Goal: Transaction & Acquisition: Purchase product/service

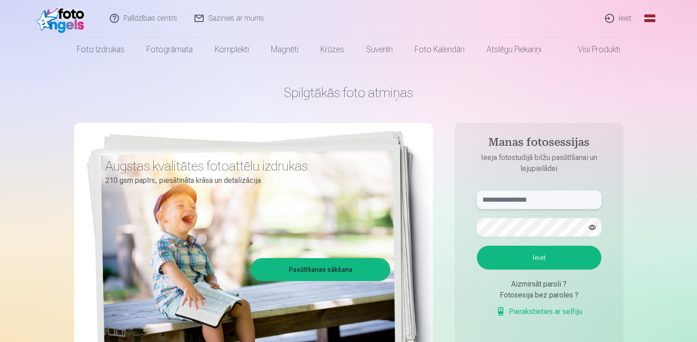
click at [560, 197] on input "text" at bounding box center [539, 199] width 125 height 18
type input "*"
type input "**********"
click at [589, 226] on button "button" at bounding box center [592, 226] width 17 height 17
click at [308, 201] on div "**********" at bounding box center [348, 229] width 549 height 334
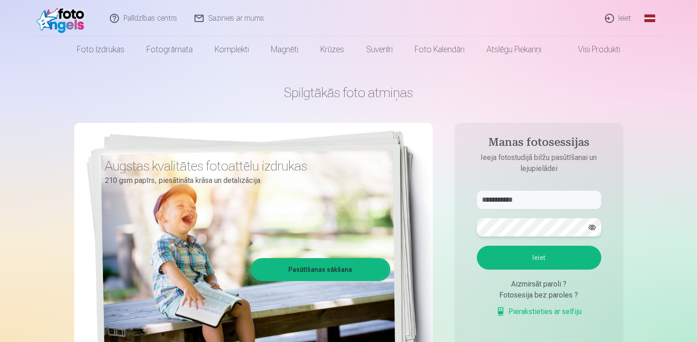
click at [391, 229] on div "**********" at bounding box center [348, 229] width 549 height 334
click at [570, 255] on button "Ieiet" at bounding box center [539, 257] width 125 height 24
click at [320, 224] on div "**********" at bounding box center [348, 229] width 549 height 334
click at [551, 255] on button "Ieiet" at bounding box center [539, 257] width 125 height 24
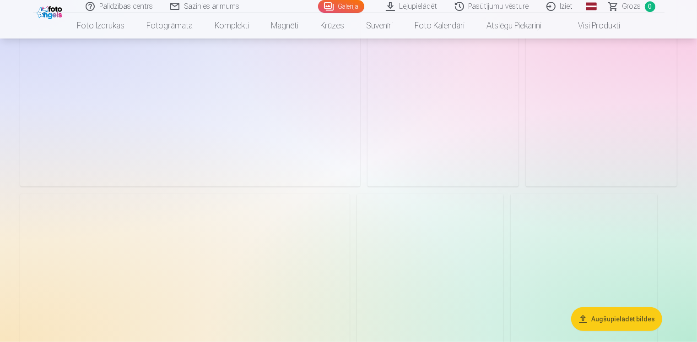
scroll to position [7691, 0]
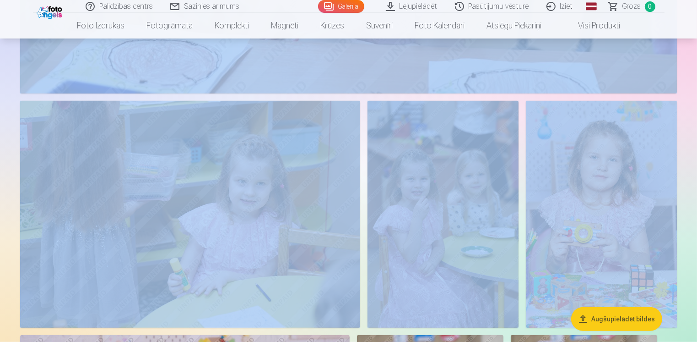
drag, startPoint x: 696, startPoint y: 235, endPoint x: 701, endPoint y: 24, distance: 211.1
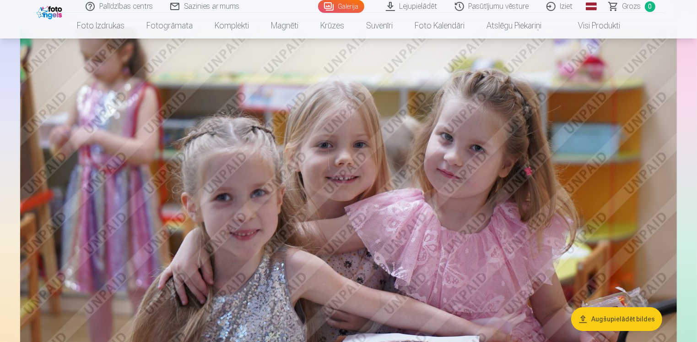
scroll to position [2930, 0]
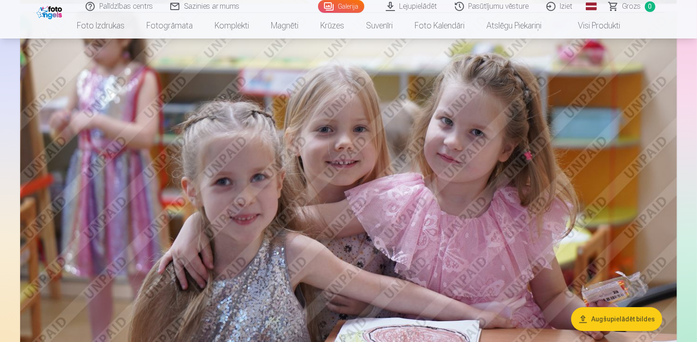
drag, startPoint x: 697, startPoint y: 94, endPoint x: 690, endPoint y: 48, distance: 46.7
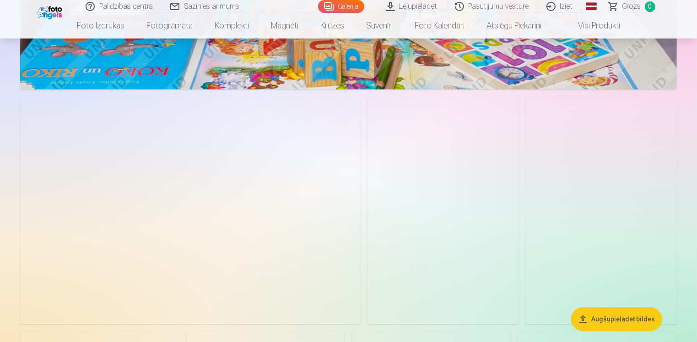
scroll to position [6547, 0]
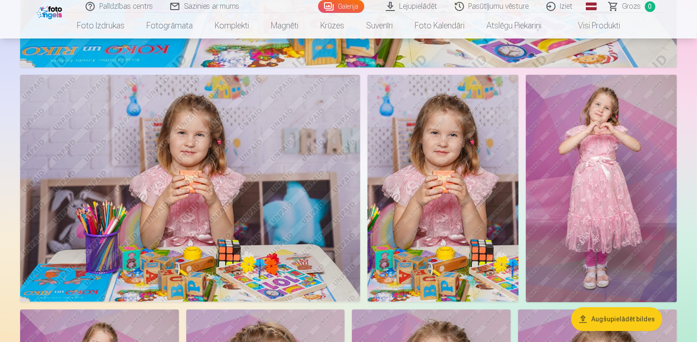
click at [626, 146] on img at bounding box center [601, 188] width 151 height 227
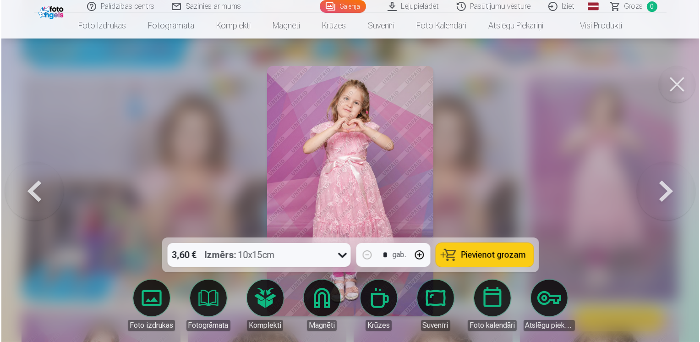
scroll to position [6567, 0]
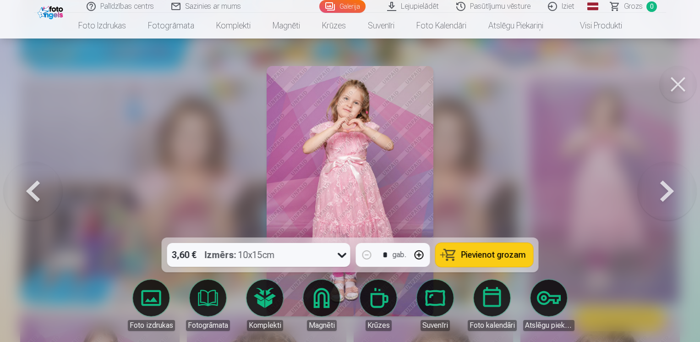
click at [676, 81] on button at bounding box center [677, 84] width 37 height 37
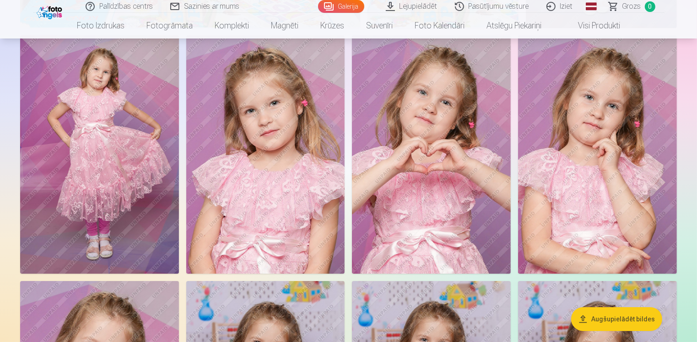
scroll to position [6775, 0]
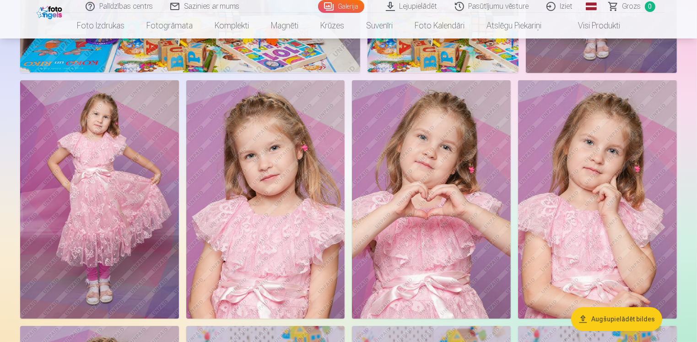
click at [295, 189] on img at bounding box center [265, 199] width 159 height 238
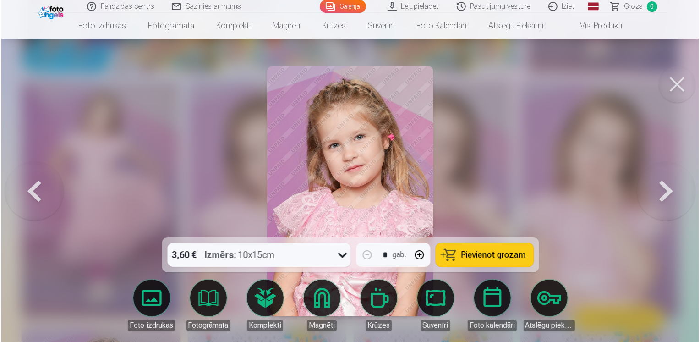
scroll to position [6797, 0]
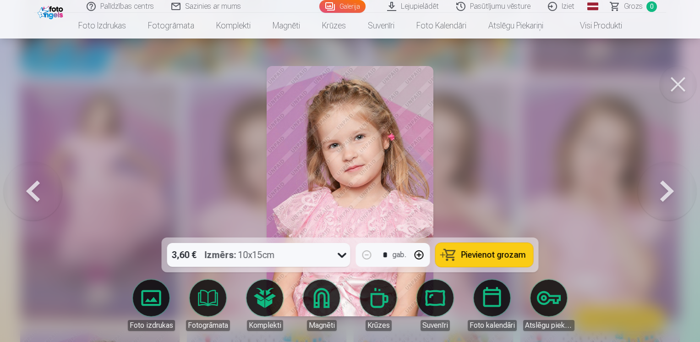
click at [497, 254] on span "Pievienot grozam" at bounding box center [493, 254] width 65 height 8
click at [677, 83] on button at bounding box center [677, 84] width 37 height 37
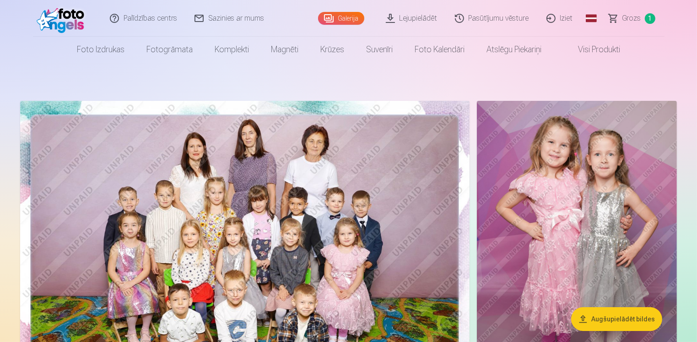
click at [584, 155] on img at bounding box center [577, 251] width 200 height 300
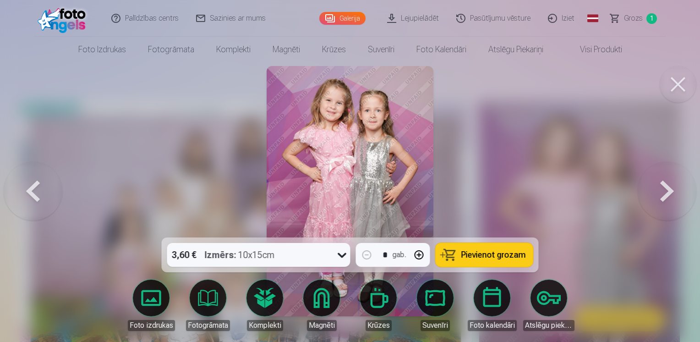
click at [491, 255] on span "Pievienot grozam" at bounding box center [493, 254] width 65 height 8
click at [668, 82] on button at bounding box center [677, 84] width 37 height 37
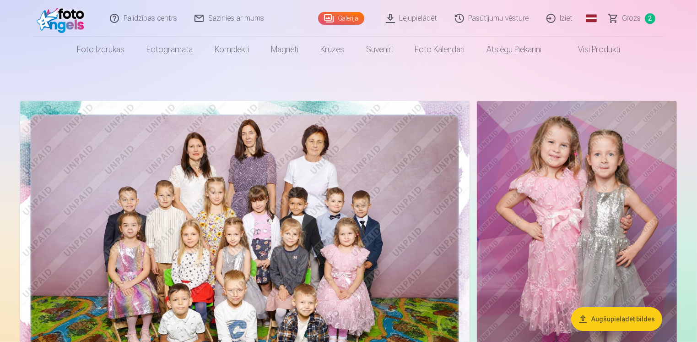
click at [238, 230] on img at bounding box center [245, 251] width 450 height 300
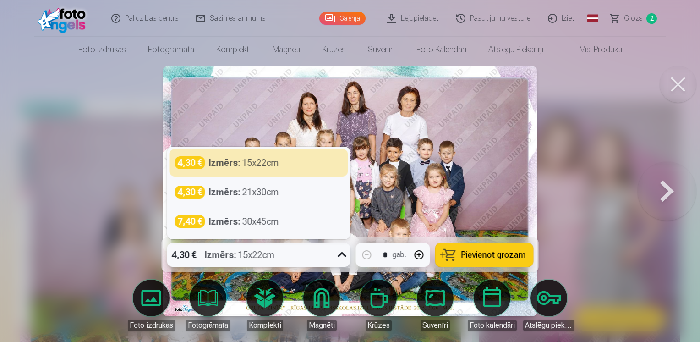
click at [338, 255] on icon at bounding box center [342, 254] width 15 height 15
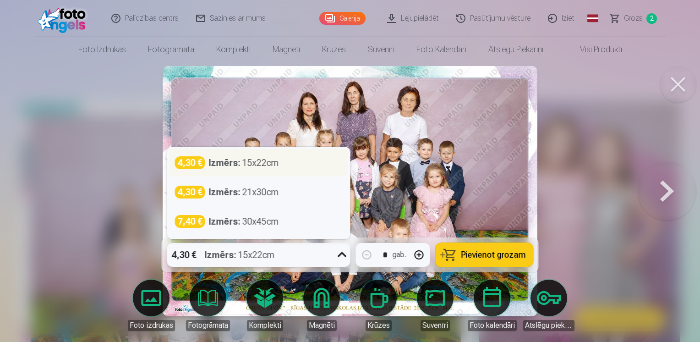
click at [243, 163] on div "Izmērs : 15x22cm" at bounding box center [244, 162] width 70 height 13
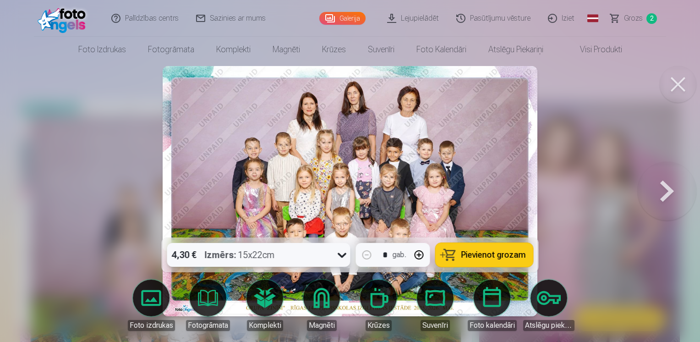
click at [472, 255] on span "Pievienot grozam" at bounding box center [493, 254] width 65 height 8
click at [633, 19] on span "Grozs" at bounding box center [633, 18] width 19 height 11
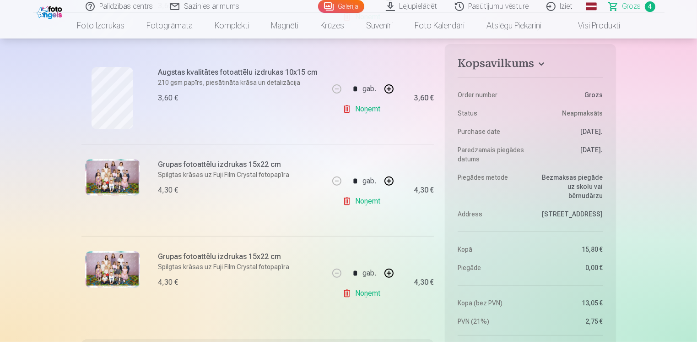
scroll to position [320, 0]
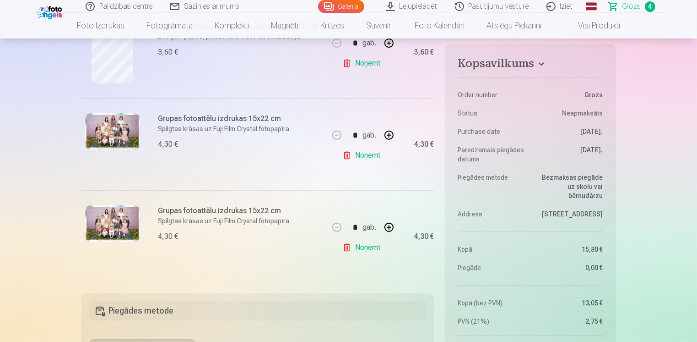
click at [361, 246] on link "Noņemt" at bounding box center [363, 247] width 42 height 18
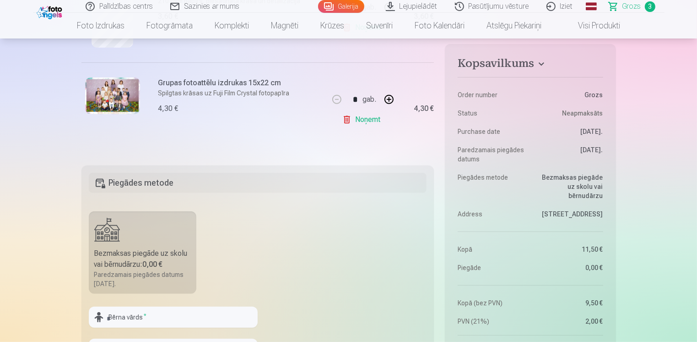
scroll to position [412, 0]
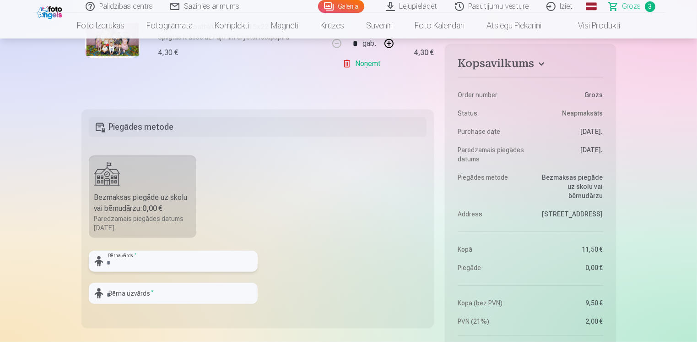
click at [145, 268] on input "text" at bounding box center [173, 260] width 169 height 21
type input "*******"
click at [131, 290] on input "text" at bounding box center [173, 292] width 169 height 21
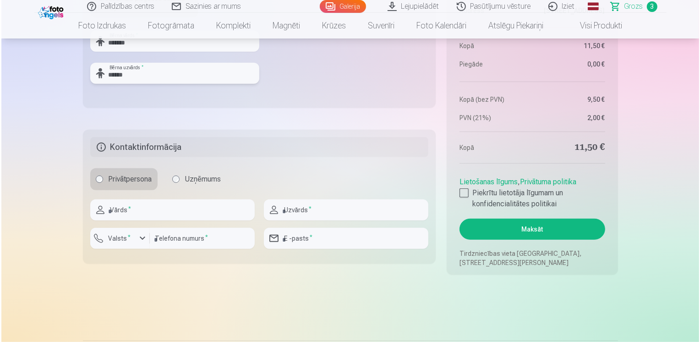
scroll to position [687, 0]
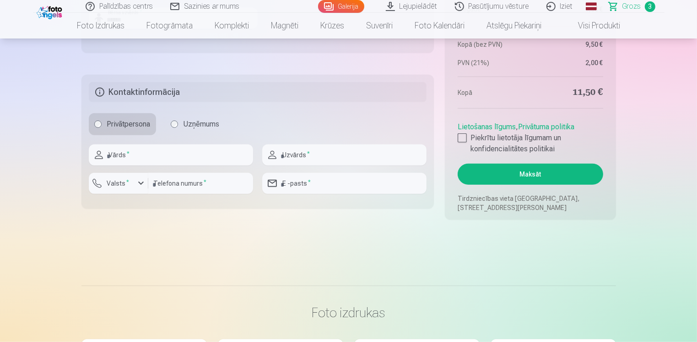
type input "******"
drag, startPoint x: 142, startPoint y: 141, endPoint x: 134, endPoint y: 156, distance: 16.4
click at [141, 142] on fieldset "Kontaktinformācija Privātpersona Uzņēmums Vārds * Uzvārds * Valsts * Telefona n…" at bounding box center [257, 142] width 353 height 134
click at [132, 157] on input "text" at bounding box center [171, 154] width 164 height 21
type input "***"
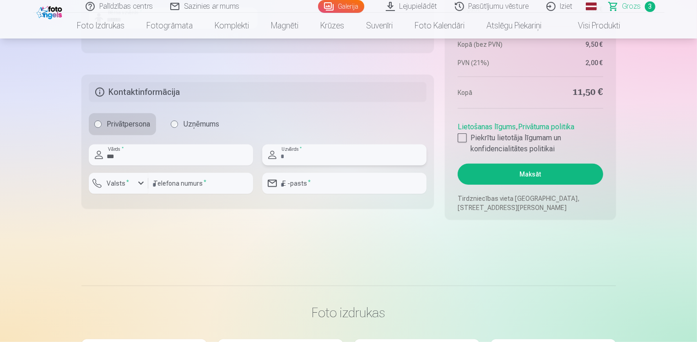
click at [304, 161] on input "text" at bounding box center [344, 154] width 164 height 21
type input "******"
click at [130, 179] on label "Valsts *" at bounding box center [118, 183] width 30 height 9
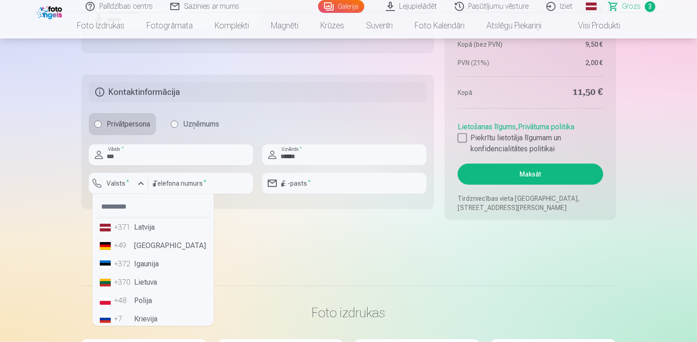
click at [130, 230] on div "+371" at bounding box center [123, 227] width 18 height 11
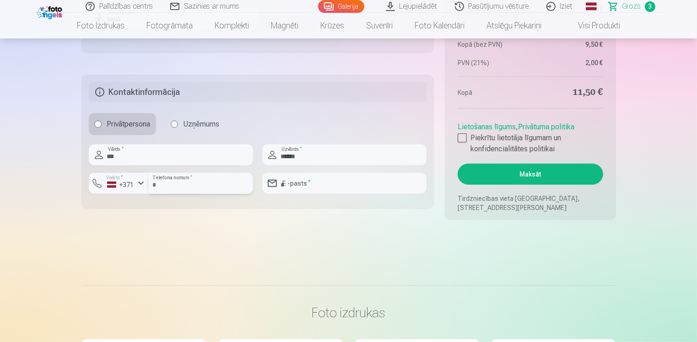
click at [183, 176] on input "number" at bounding box center [200, 183] width 105 height 21
type input "********"
click at [294, 188] on input "email" at bounding box center [344, 183] width 164 height 21
type input "**********"
drag, startPoint x: 457, startPoint y: 135, endPoint x: 459, endPoint y: 140, distance: 5.4
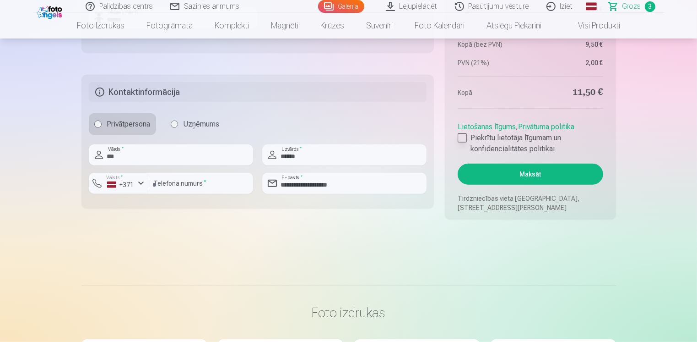
click at [458, 136] on aside "Kopsavilkums Order number Grozs Status Neapmaksāts Purchase date [DATE]. Paredz…" at bounding box center [530, 3] width 171 height 434
click at [461, 140] on div at bounding box center [462, 137] width 9 height 9
click at [533, 180] on button "Maksāt" at bounding box center [530, 173] width 145 height 21
